Goal: Information Seeking & Learning: Check status

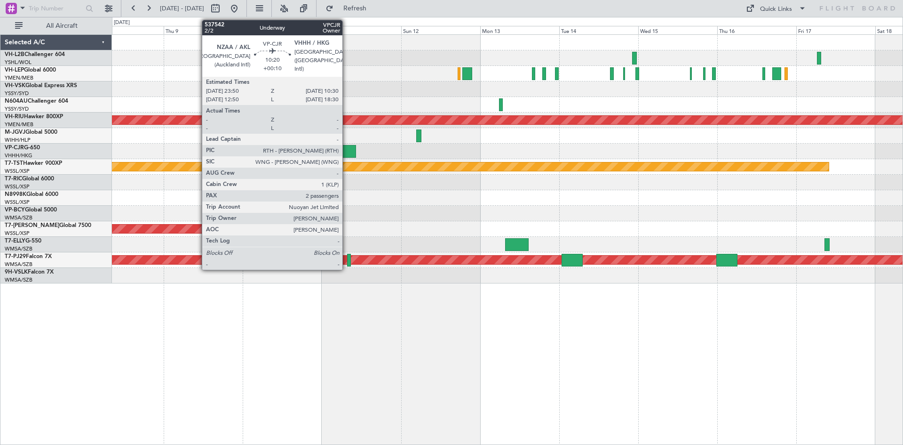
click at [346, 149] on div "Planned Maint Sydney ([PERSON_NAME] Intl) No Crew Planned Maint [GEOGRAPHIC_DAT…" at bounding box center [507, 159] width 791 height 248
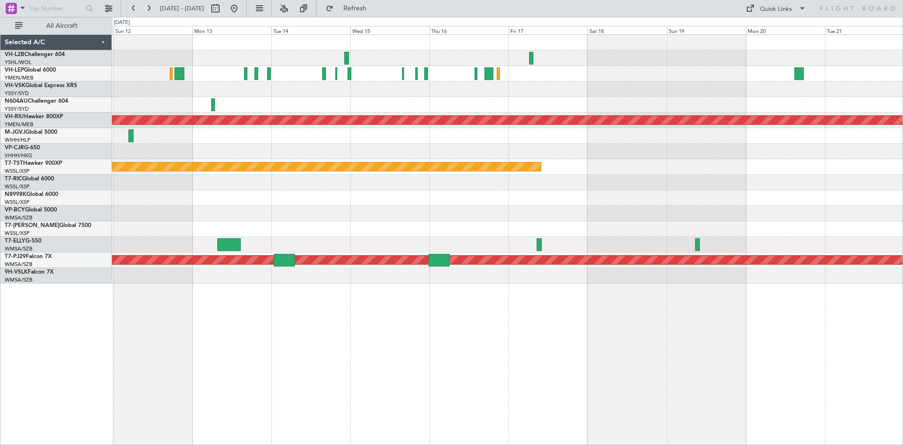
click at [311, 144] on div "Planned Maint [GEOGRAPHIC_DATA] ([GEOGRAPHIC_DATA]) Planned Maint [GEOGRAPHIC_D…" at bounding box center [507, 159] width 791 height 248
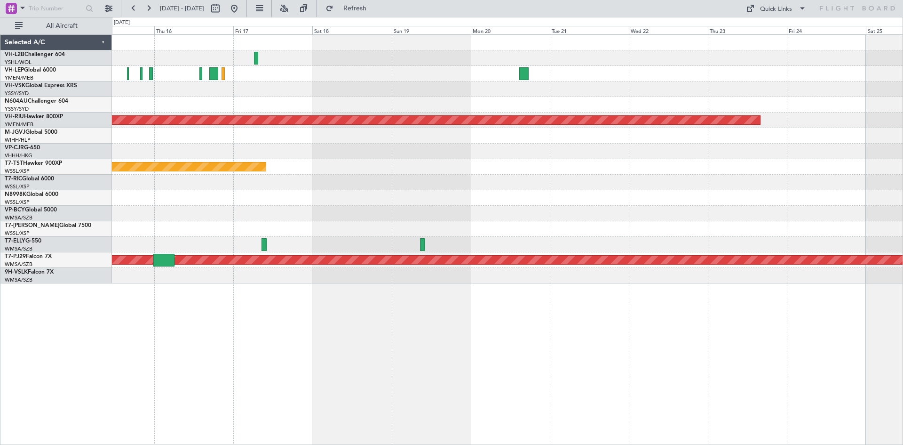
click at [378, 204] on div "Planned Maint [GEOGRAPHIC_DATA] ([GEOGRAPHIC_DATA]) Planned Maint [GEOGRAPHIC_D…" at bounding box center [507, 159] width 791 height 248
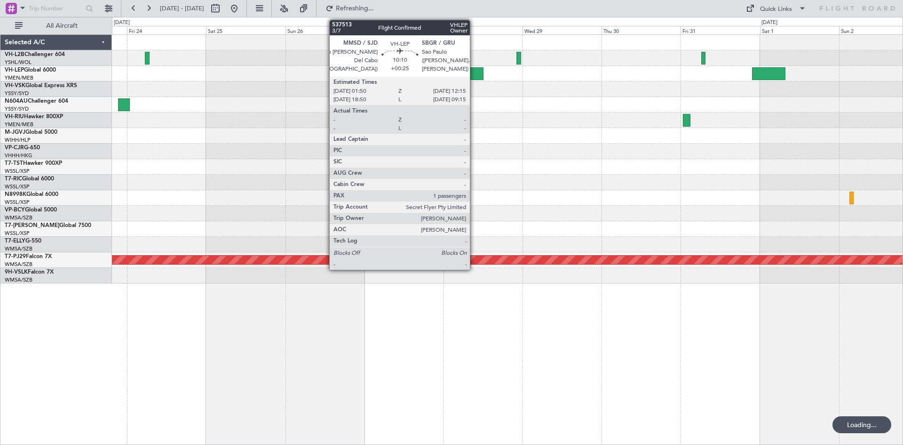
click at [474, 79] on div at bounding box center [466, 73] width 34 height 13
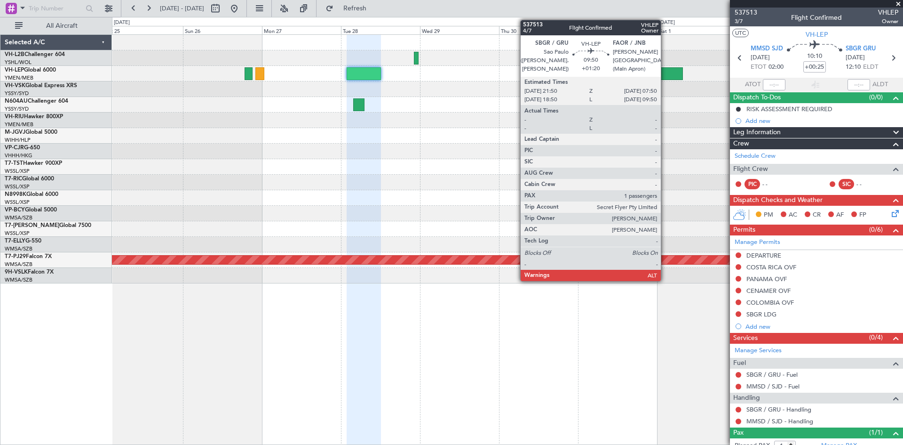
click at [665, 77] on div at bounding box center [666, 73] width 33 height 13
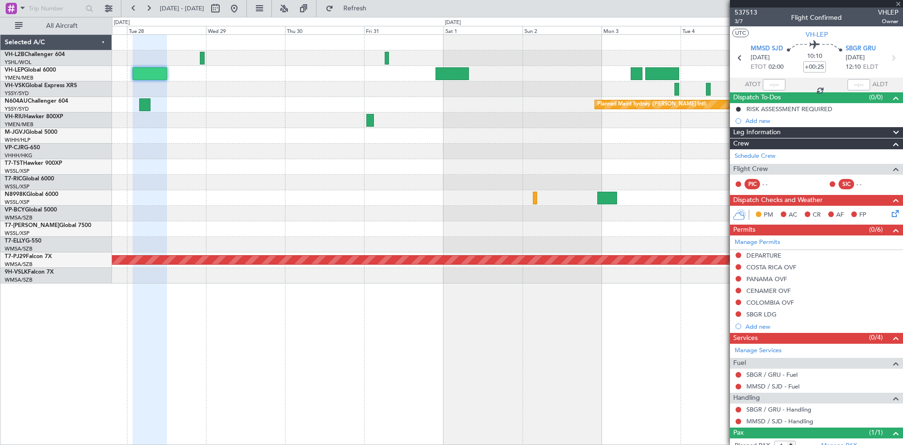
click at [398, 149] on div "Planned Maint Sydney ([PERSON_NAME] Intl) Planned Maint [GEOGRAPHIC_DATA] (Sult…" at bounding box center [507, 159] width 791 height 248
type input "+01:20"
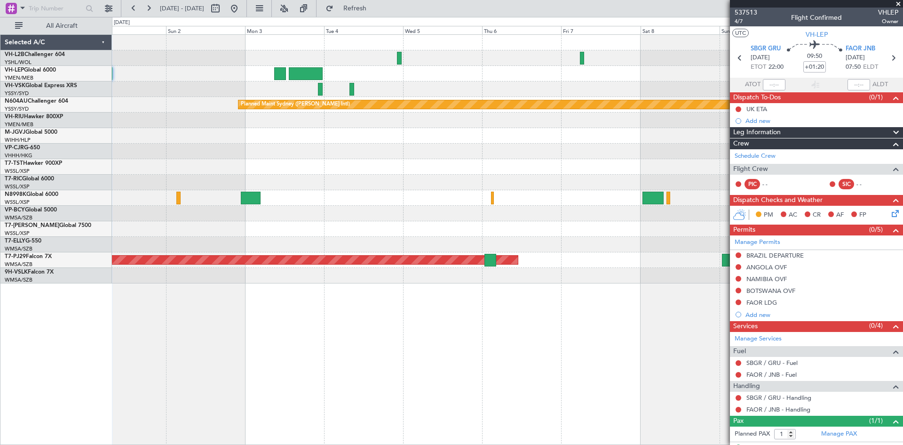
click at [413, 173] on div "Planned Maint Sydney ([PERSON_NAME] Intl) Planned Maint [GEOGRAPHIC_DATA] (Sult…" at bounding box center [507, 159] width 791 height 248
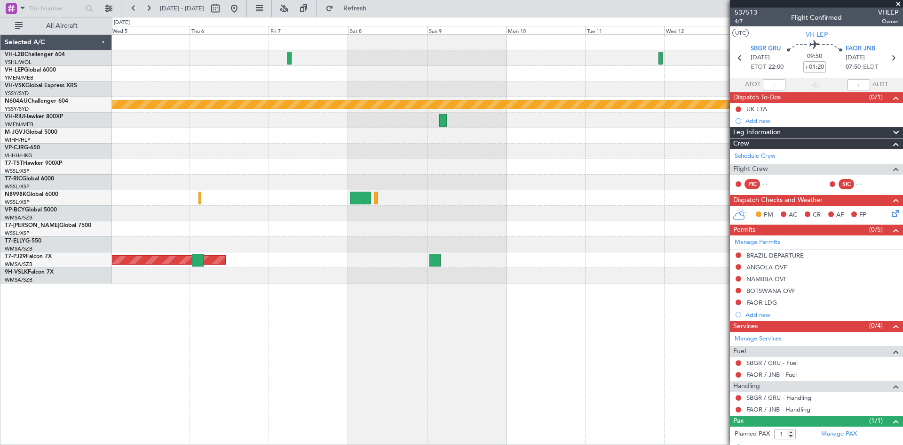
click at [235, 160] on div at bounding box center [507, 167] width 791 height 16
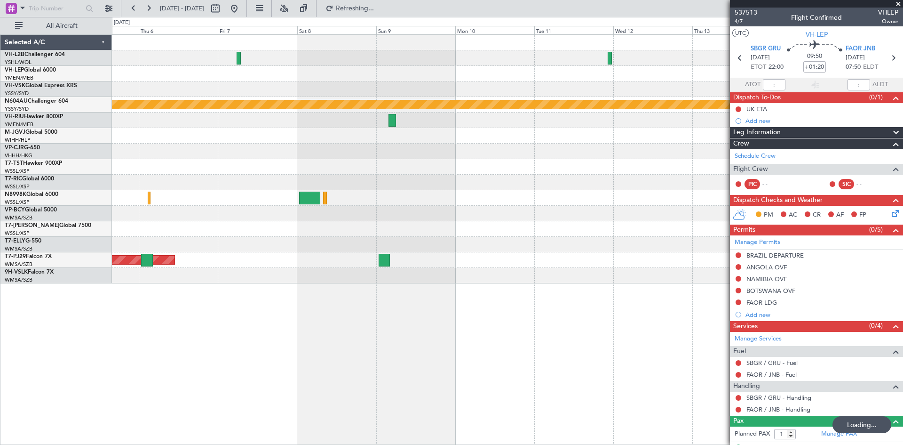
click at [549, 175] on div at bounding box center [507, 183] width 791 height 16
click at [47, 69] on link "VH-LEP Global 6000" at bounding box center [30, 70] width 51 height 6
